Goal: Task Accomplishment & Management: Manage account settings

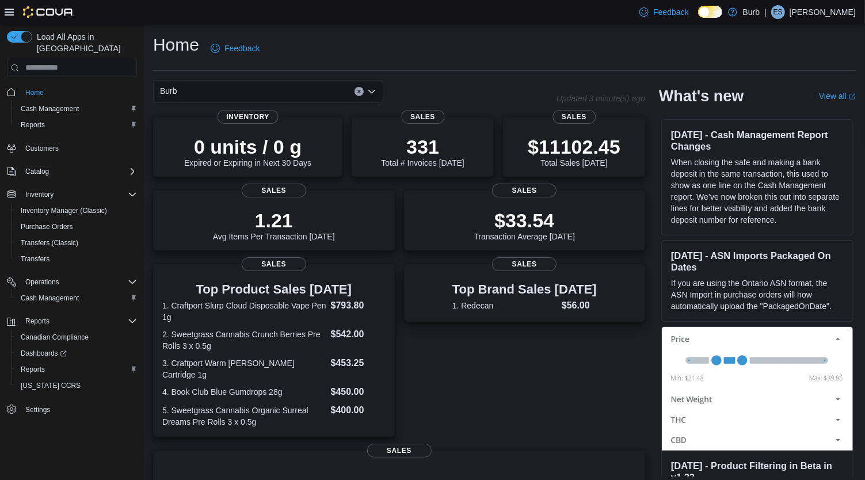
click at [839, 13] on p "[PERSON_NAME]" at bounding box center [823, 12] width 66 height 14
click at [792, 108] on span "Sign Out" at bounding box center [781, 112] width 31 height 12
